Goal: Check status: Check status

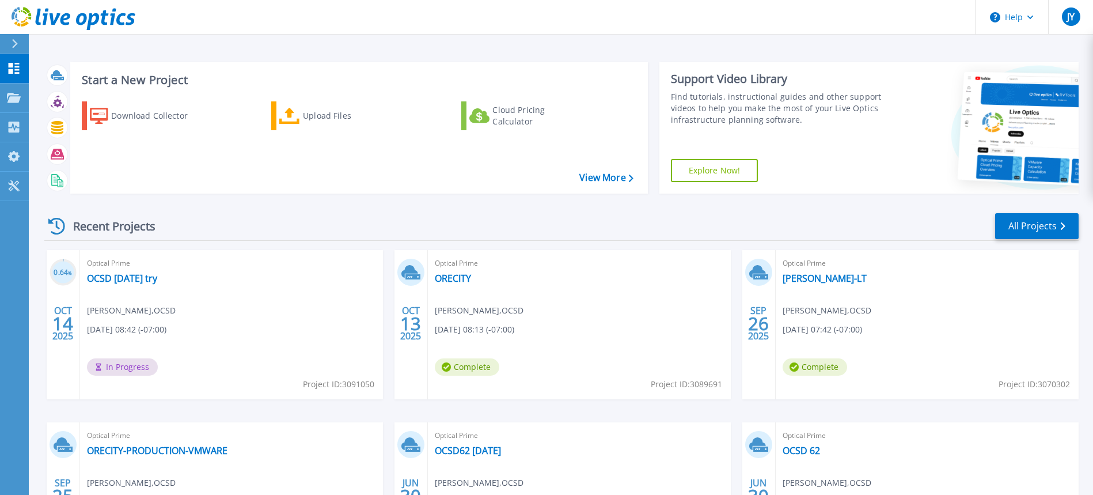
click at [226, 351] on div "Optical Prime OCSD OCt14 try joe Young , OCSD 10/14/2025, 08:42 (-07:00) In Pro…" at bounding box center [231, 324] width 303 height 149
click at [237, 303] on div "Optical Prime OCSD OCt14 try joe Young , OCSD 10/14/2025, 08:42 (-07:00) In Pro…" at bounding box center [231, 324] width 303 height 149
drag, startPoint x: 109, startPoint y: 297, endPoint x: 124, endPoint y: 220, distance: 78.7
click at [109, 294] on div "Optical Prime OCSD OCt14 try joe Young , OCSD 10/14/2025, 08:42 (-07:00) In Pro…" at bounding box center [231, 324] width 303 height 149
click at [182, 307] on div "Optical Prime OCSD OCt14 try joe Young , OCSD 10/14/2025, 08:42 (-07:00) In Pro…" at bounding box center [231, 324] width 303 height 149
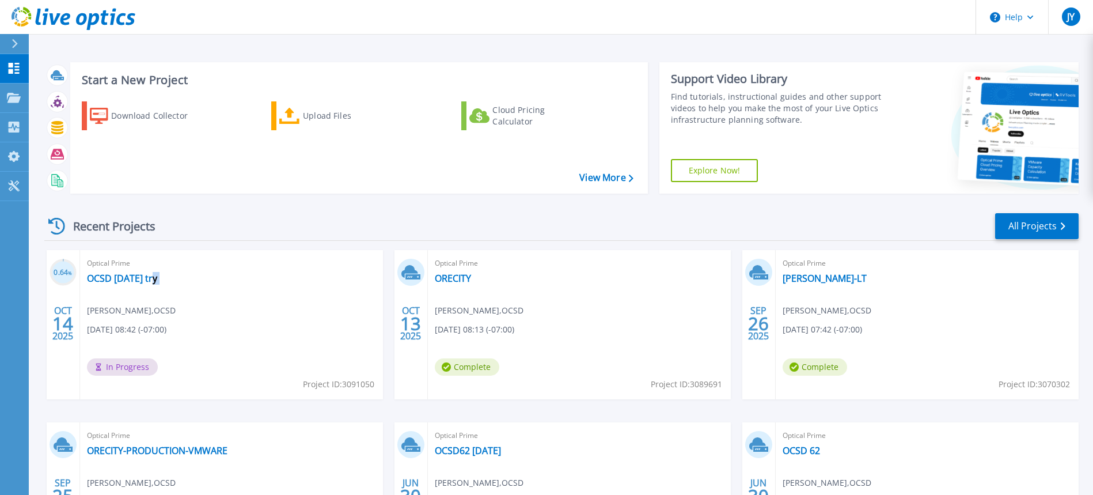
click at [182, 307] on div "Optical Prime OCSD OCt14 try joe Young , OCSD 10/14/2025, 08:42 (-07:00) In Pro…" at bounding box center [231, 324] width 303 height 149
click at [141, 279] on link "OCSD [DATE] try" at bounding box center [122, 278] width 70 height 12
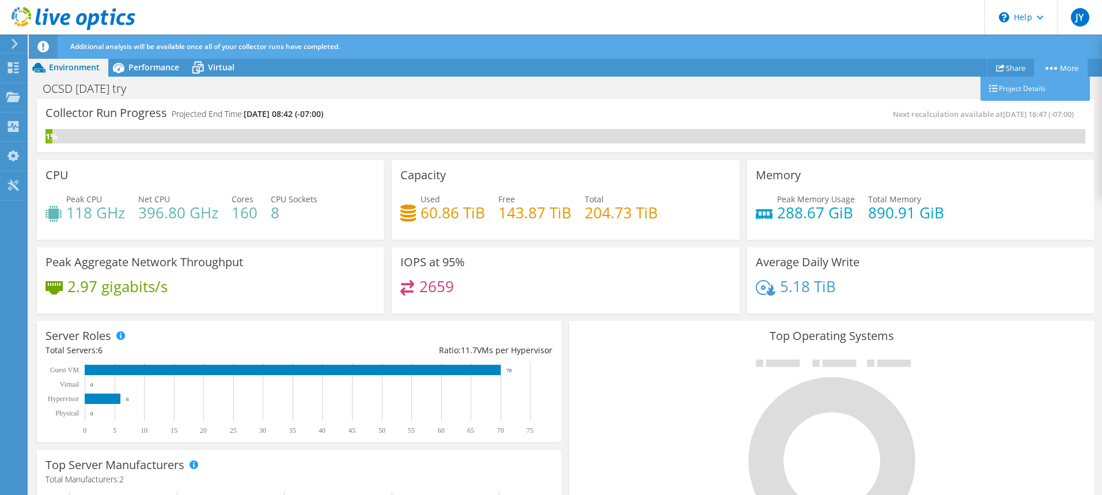
click at [1065, 69] on link "More" at bounding box center [1061, 68] width 54 height 18
drag, startPoint x: 1030, startPoint y: 93, endPoint x: 1008, endPoint y: 297, distance: 205.0
click at [1008, 291] on div "Project Actions Project Actions Share More Project Details" at bounding box center [565, 288] width 1073 height 460
click at [1041, 69] on link "More" at bounding box center [1061, 68] width 54 height 18
click at [1033, 90] on link "Project Details" at bounding box center [1034, 89] width 109 height 24
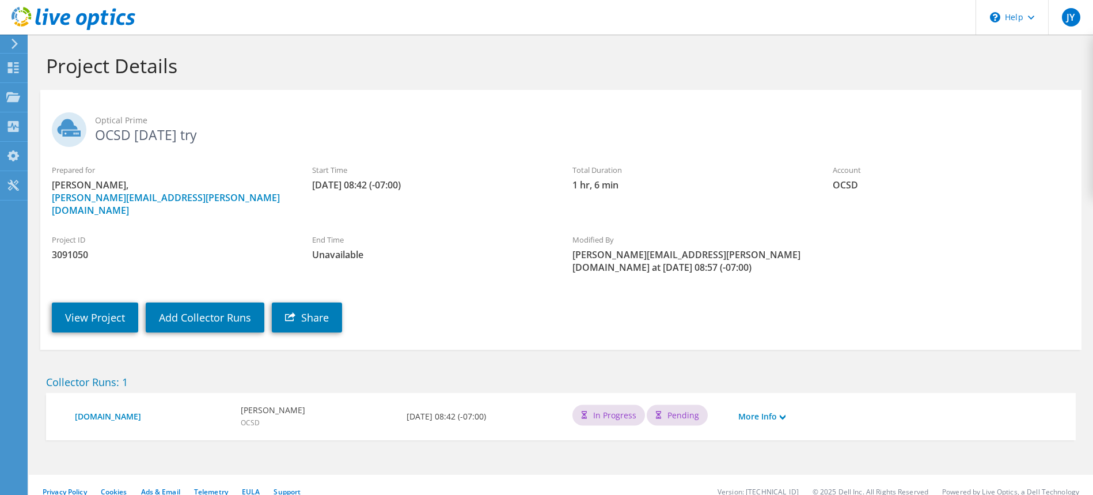
scroll to position [2, 0]
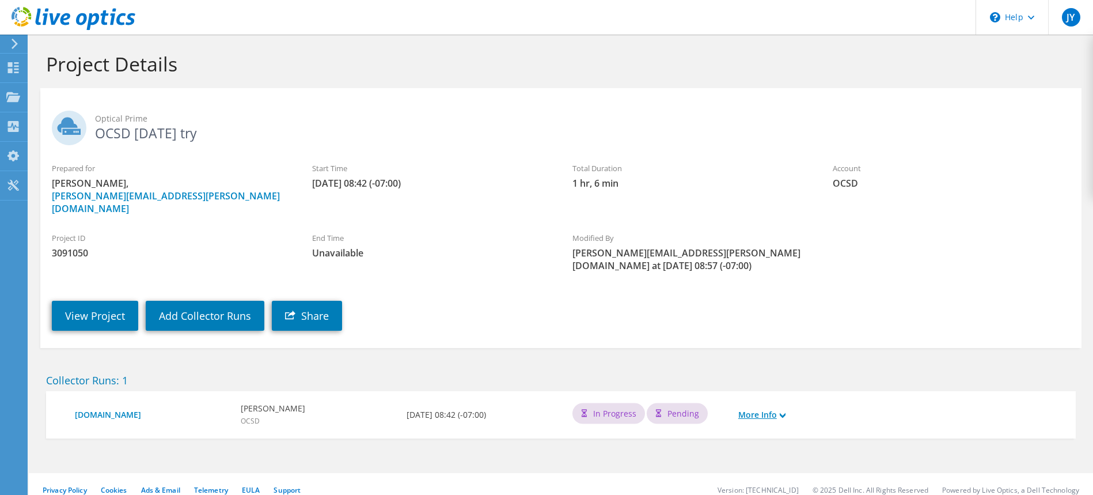
click at [768, 408] on link "More Info" at bounding box center [761, 414] width 47 height 13
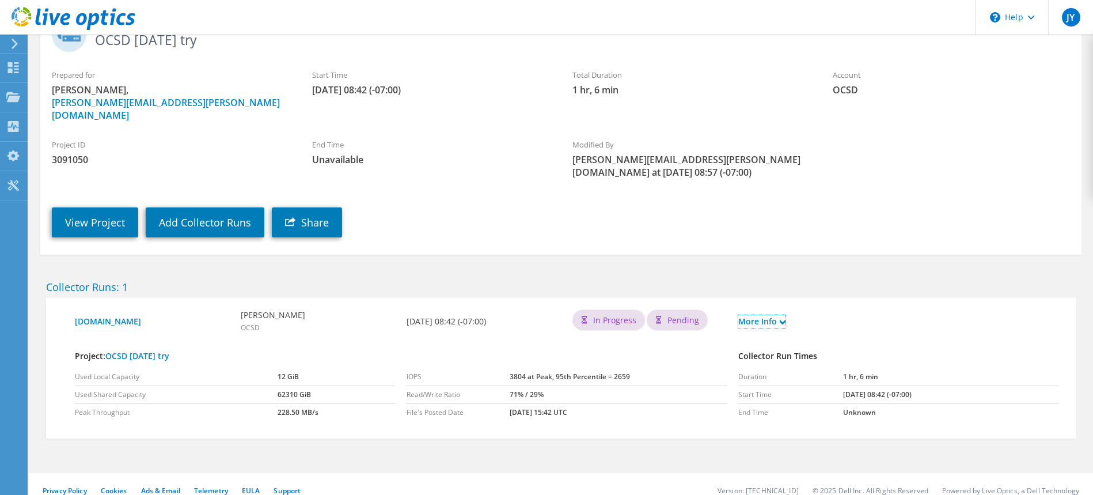
scroll to position [0, 0]
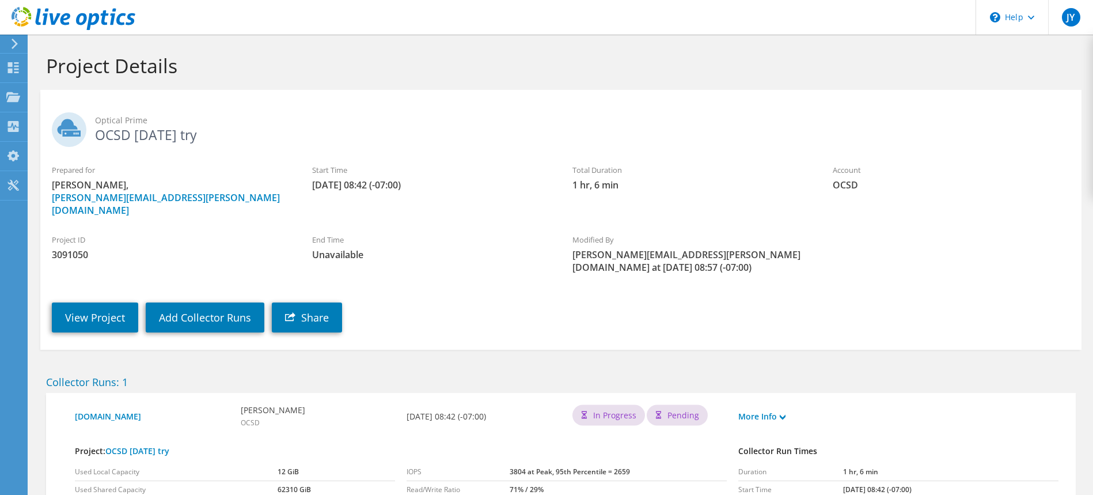
click at [122, 123] on span "Optical Prime" at bounding box center [582, 120] width 975 height 13
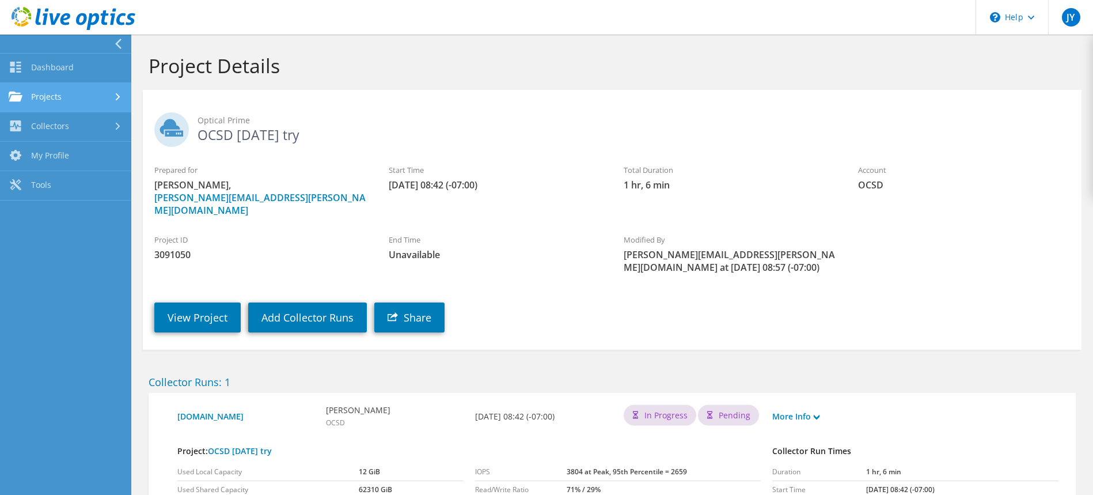
click at [52, 102] on link "Projects" at bounding box center [65, 97] width 131 height 29
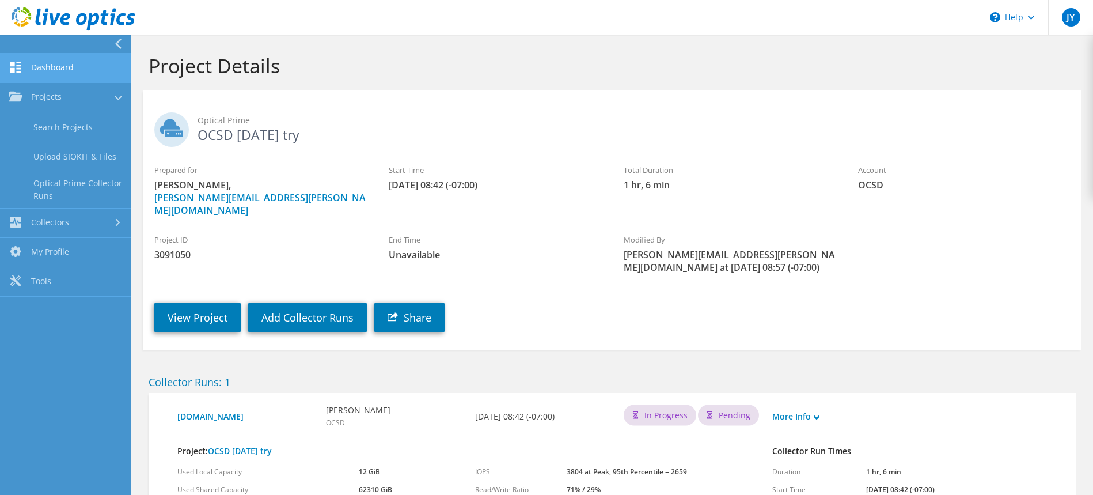
click at [47, 74] on link "Dashboard" at bounding box center [65, 68] width 131 height 29
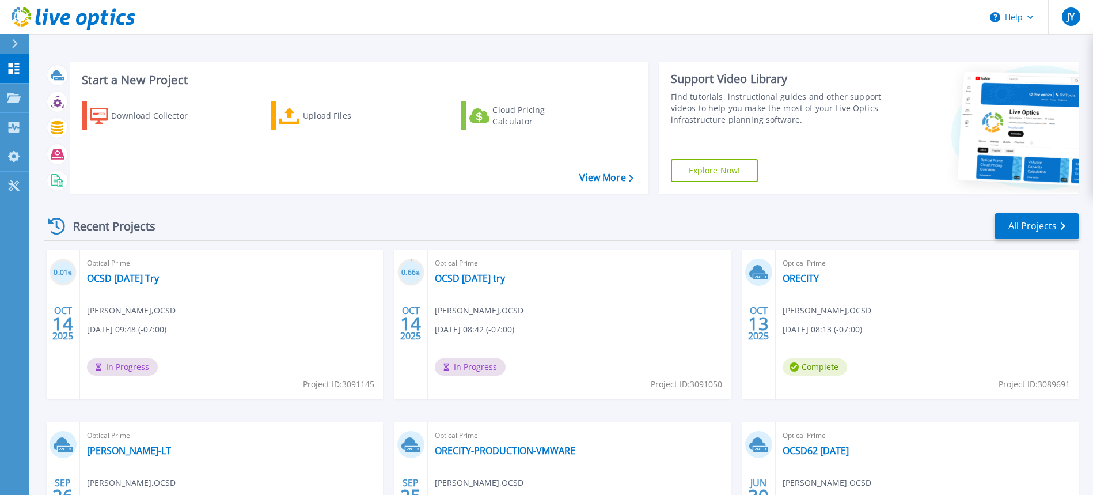
scroll to position [143, 0]
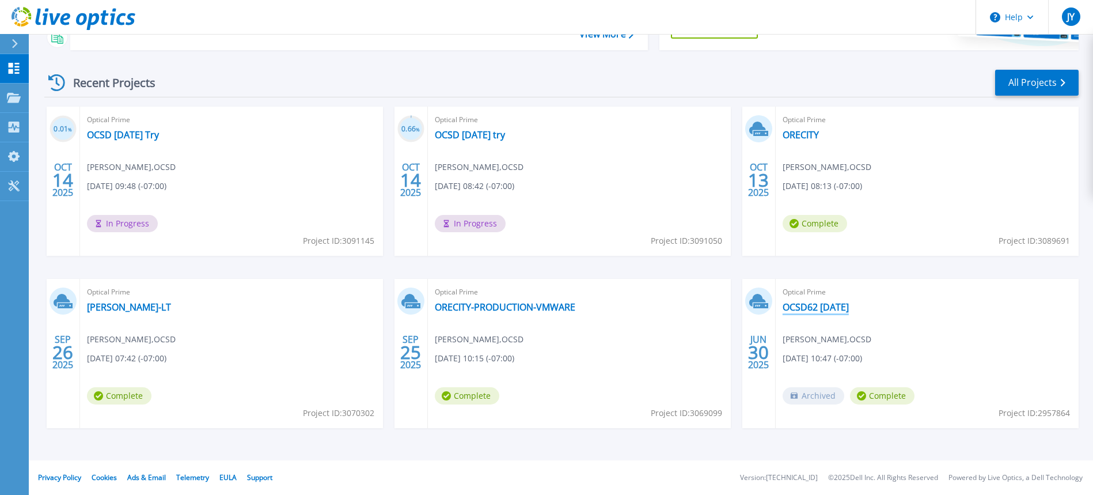
click at [824, 305] on link "OCSD62 Jun30" at bounding box center [816, 307] width 66 height 12
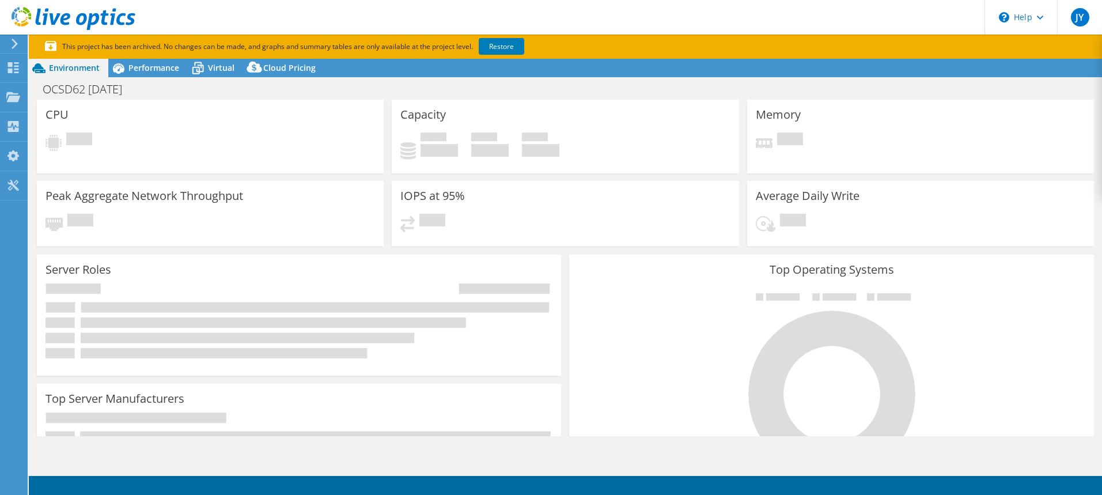
select select "USD"
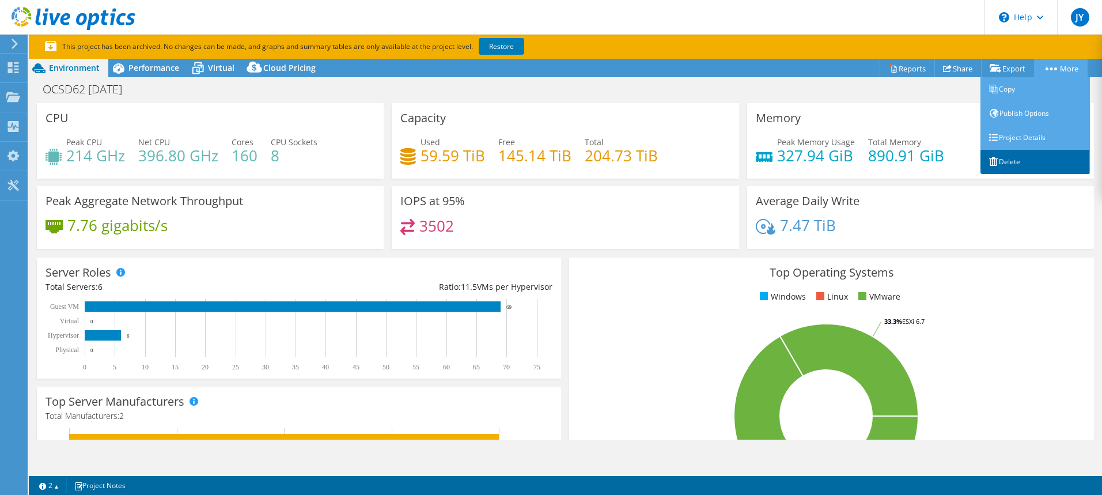
click at [1008, 156] on link "Delete" at bounding box center [1034, 162] width 109 height 24
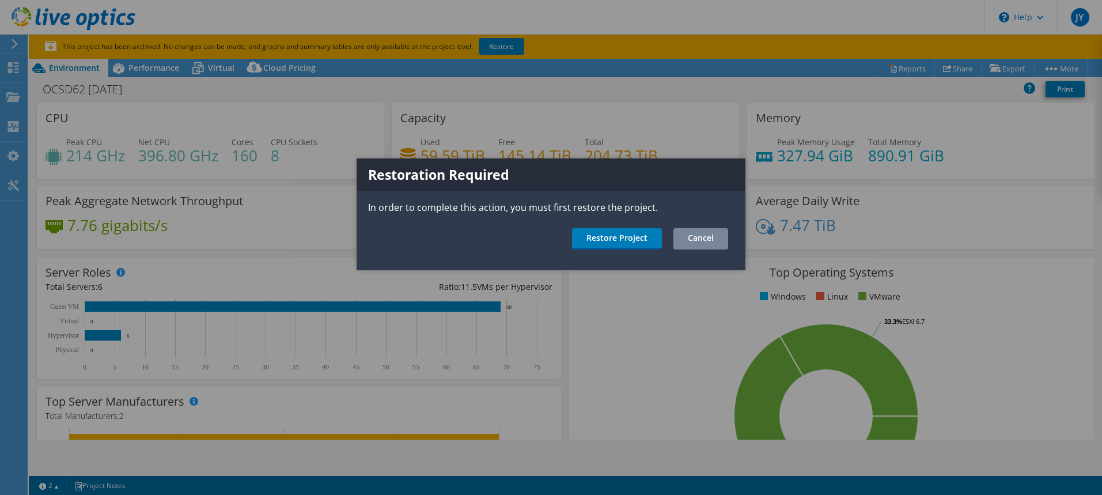
click at [707, 242] on link "Cancel" at bounding box center [700, 238] width 55 height 21
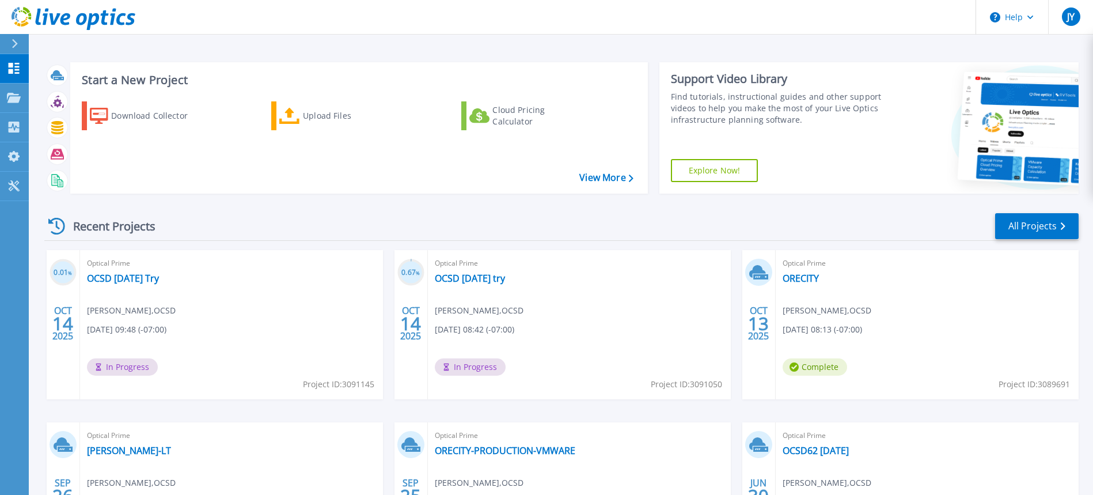
click at [480, 369] on span "In Progress" at bounding box center [470, 366] width 71 height 17
click at [462, 282] on link "OCSD [DATE] try" at bounding box center [470, 278] width 70 height 12
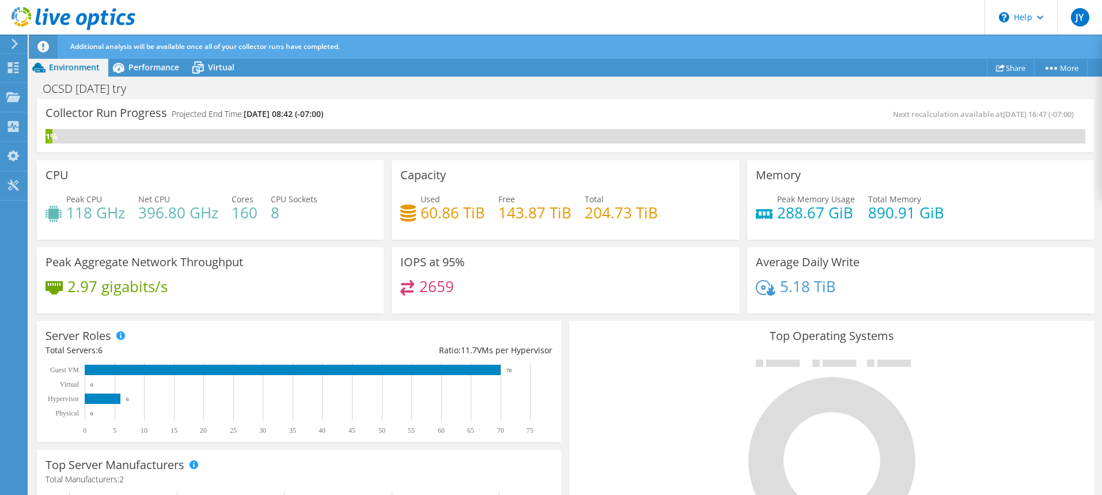
click at [916, 115] on span "Next recalculation available at [DATE] 16:47 (-07:00)" at bounding box center [986, 114] width 187 height 10
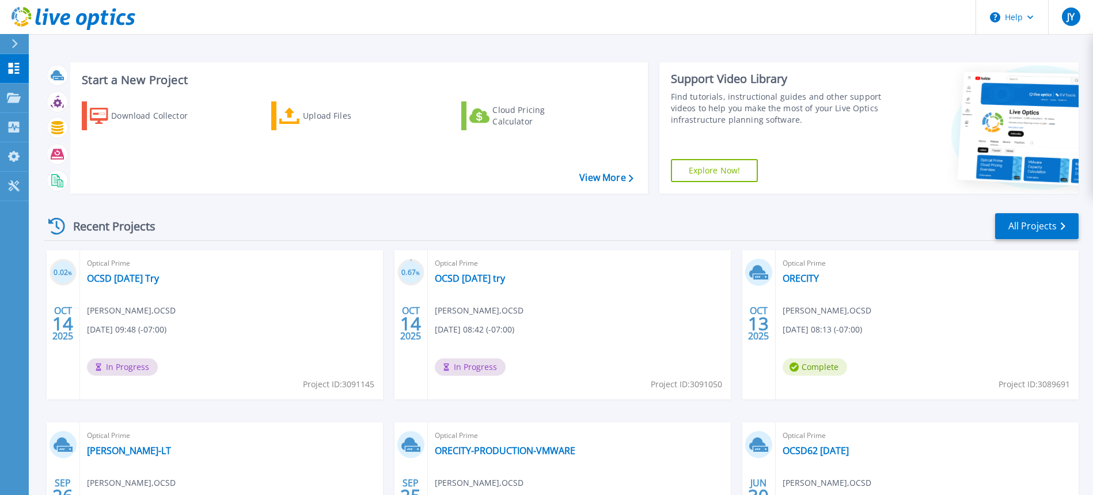
click at [862, 329] on span "[DATE] 08:13 (-07:00)" at bounding box center [822, 329] width 79 height 13
click at [807, 279] on link "ORECITY" at bounding box center [801, 278] width 36 height 12
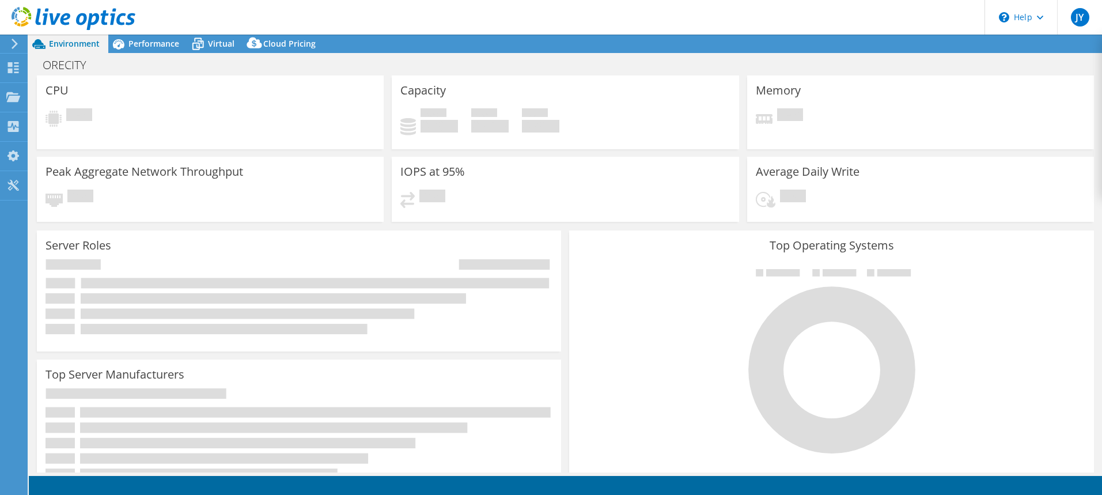
select select "USD"
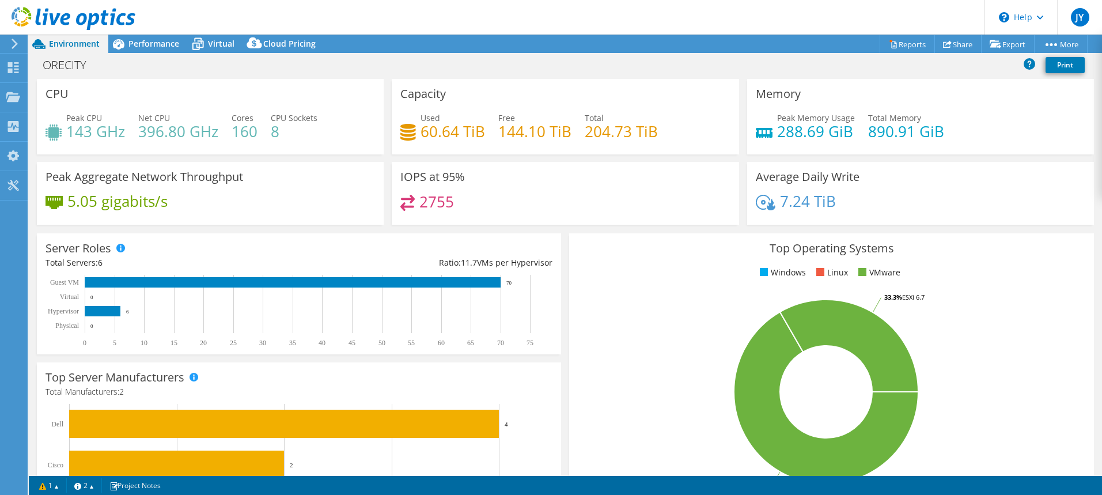
click at [12, 37] on div at bounding box center [67, 19] width 135 height 39
click at [17, 43] on icon at bounding box center [14, 44] width 9 height 10
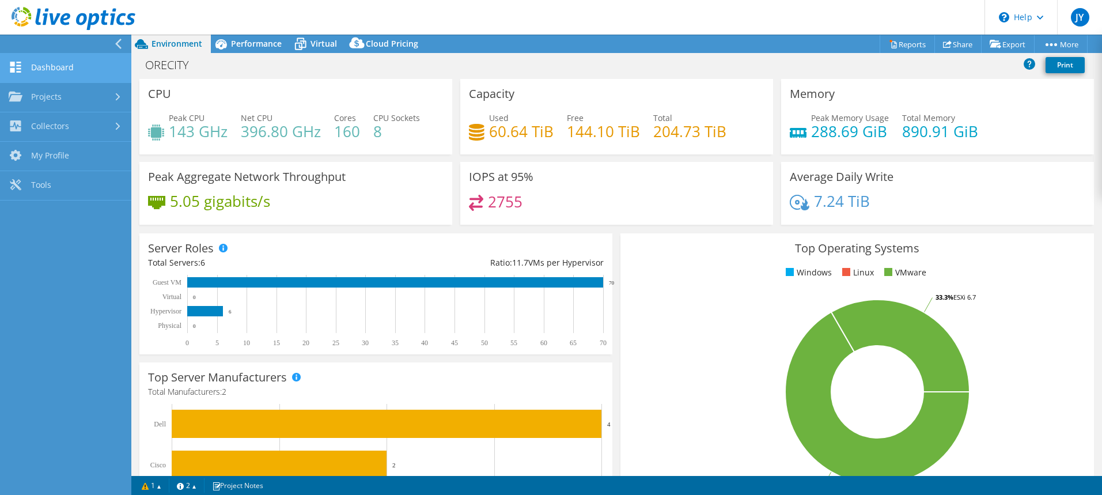
click at [32, 61] on link "Dashboard" at bounding box center [65, 68] width 131 height 29
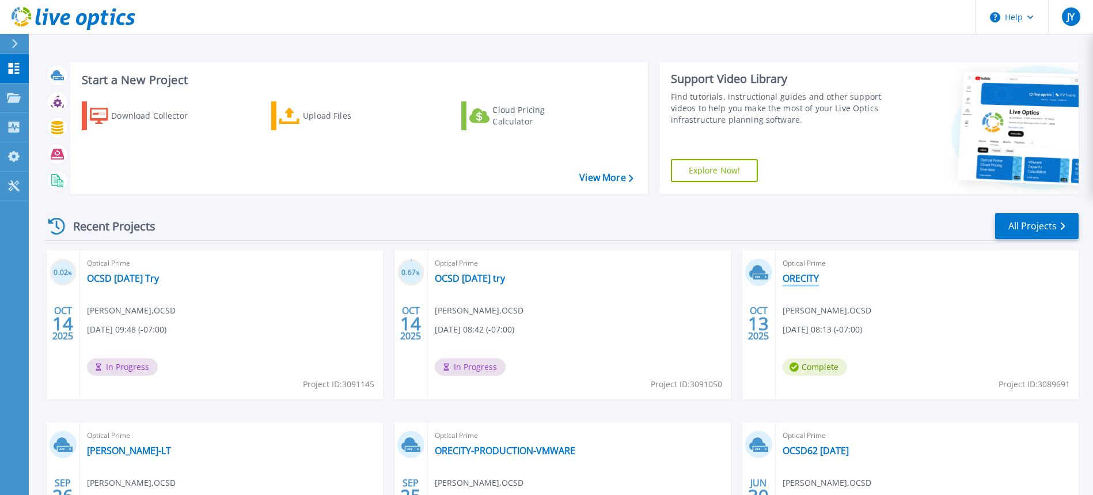
click at [809, 283] on link "ORECITY" at bounding box center [801, 278] width 36 height 12
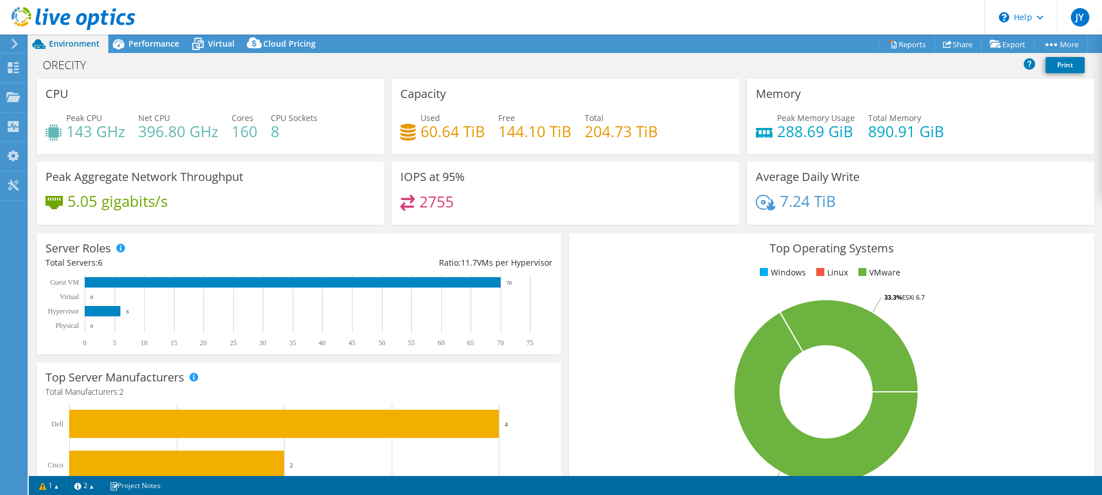
click at [53, 18] on icon at bounding box center [74, 19] width 124 height 24
